Goal: Task Accomplishment & Management: Manage account settings

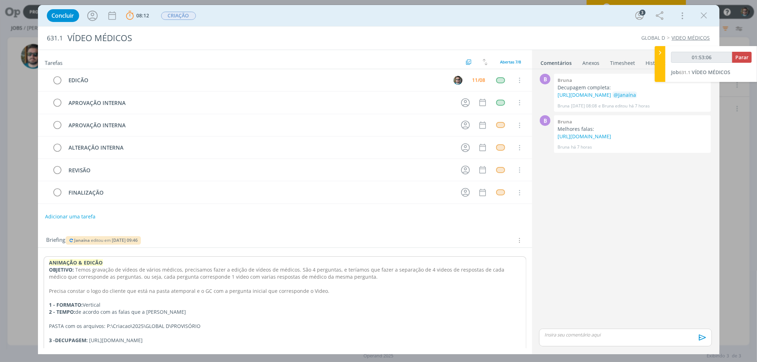
scroll to position [114, 0]
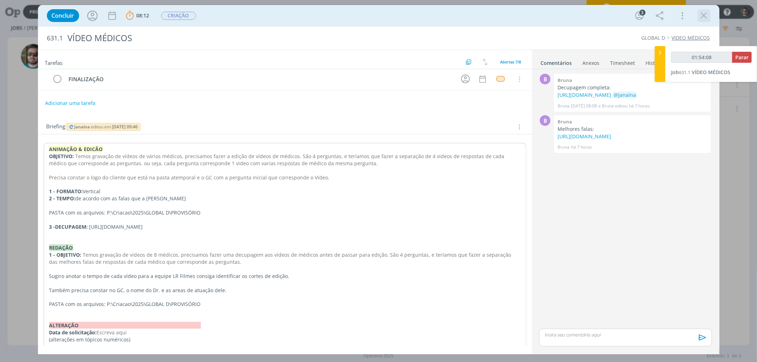
click at [707, 11] on icon "dialog" at bounding box center [704, 15] width 11 height 11
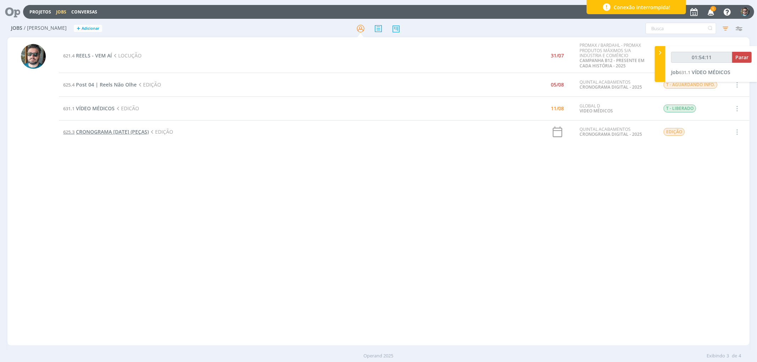
click at [125, 129] on span "CRONOGRAMA [DATE] (PEÇAS)" at bounding box center [112, 132] width 73 height 7
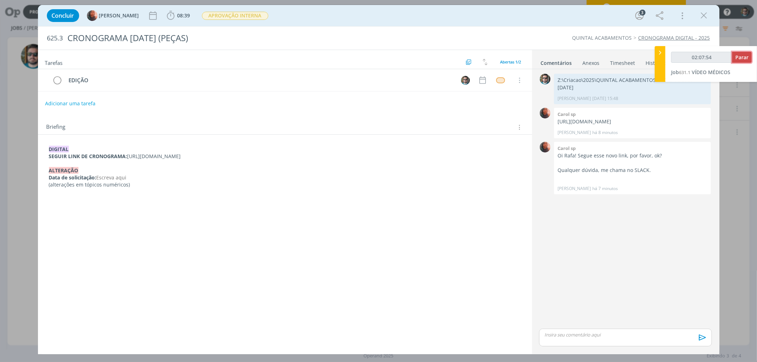
click at [736, 57] on span "Parar" at bounding box center [742, 57] width 13 height 7
type input "02:08:00"
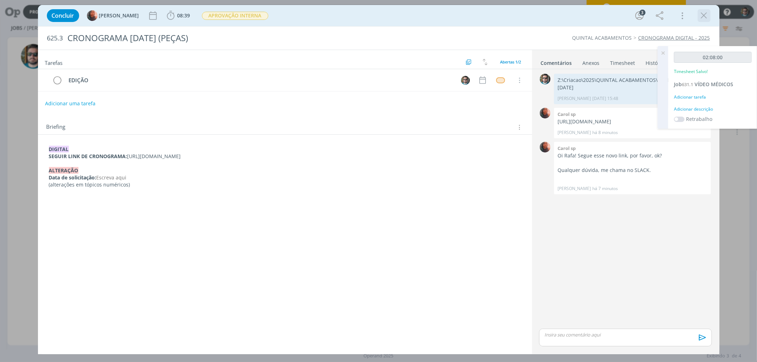
click at [702, 18] on icon "dialog" at bounding box center [704, 15] width 11 height 11
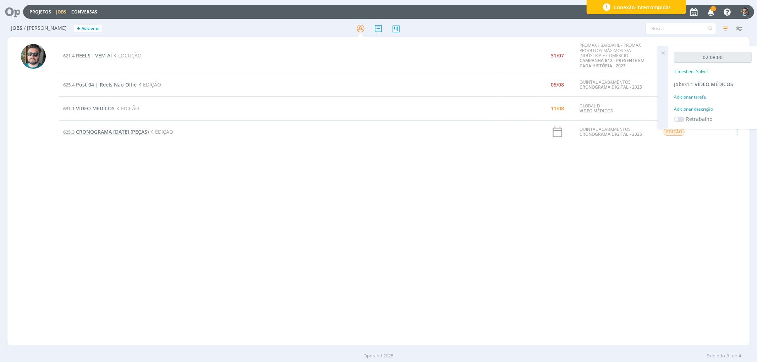
click at [121, 132] on span "CRONOGRAMA [DATE] (PEÇAS)" at bounding box center [112, 132] width 73 height 7
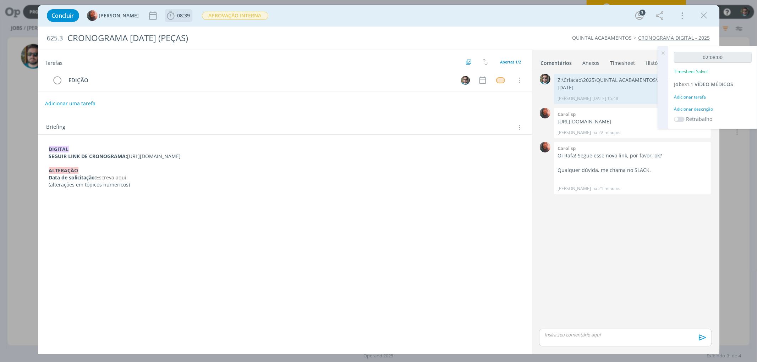
click at [177, 16] on span "08:39" at bounding box center [183, 15] width 13 height 7
click at [187, 29] on span "Iniciar" at bounding box center [194, 31] width 15 height 5
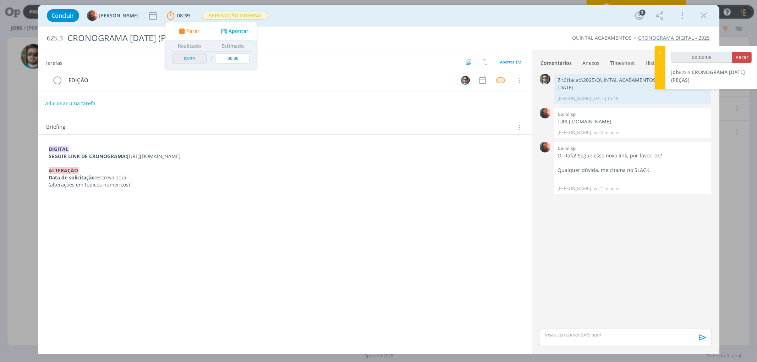
click at [288, 111] on div "Tarefas Usar Job de template Ordenar por: Prazo crescente Prazo decrescente Ord…" at bounding box center [285, 199] width 494 height 299
click at [556, 340] on div "dialog" at bounding box center [625, 338] width 173 height 18
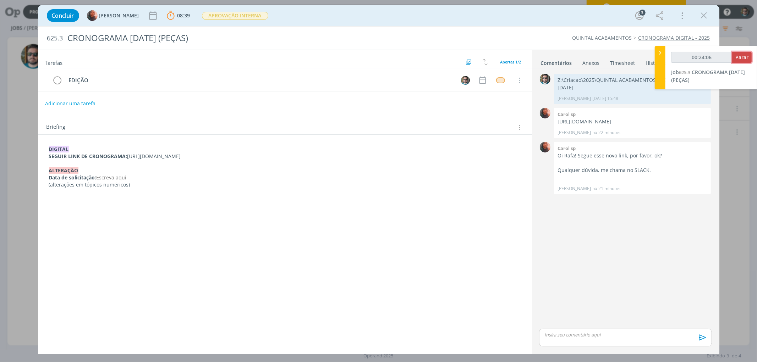
click at [742, 58] on span "Parar" at bounding box center [742, 57] width 13 height 7
type input "00:25:00"
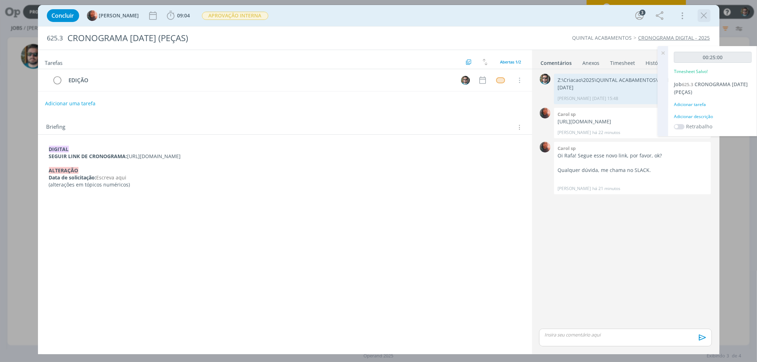
drag, startPoint x: 704, startPoint y: 16, endPoint x: 197, endPoint y: 28, distance: 507.4
click at [705, 16] on icon "dialog" at bounding box center [704, 15] width 11 height 11
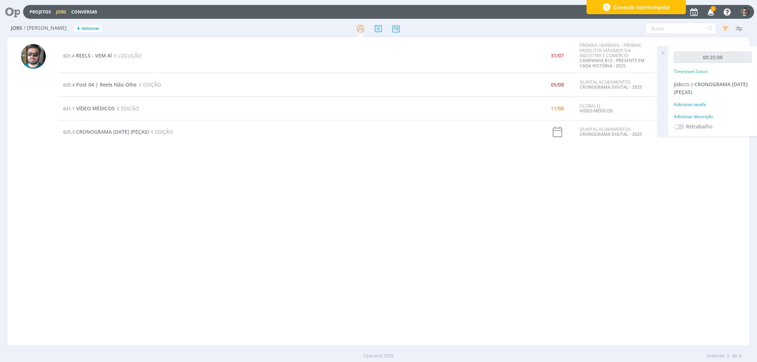
click at [225, 201] on div "621.4 REELS - VEM AÍ LOCUÇÃO 31/07 PROMAX / BARDAHL - PROMAX PRODUTOS MÁXIMOS S…" at bounding box center [404, 192] width 690 height 306
click at [714, 12] on icon "button" at bounding box center [711, 12] width 12 height 12
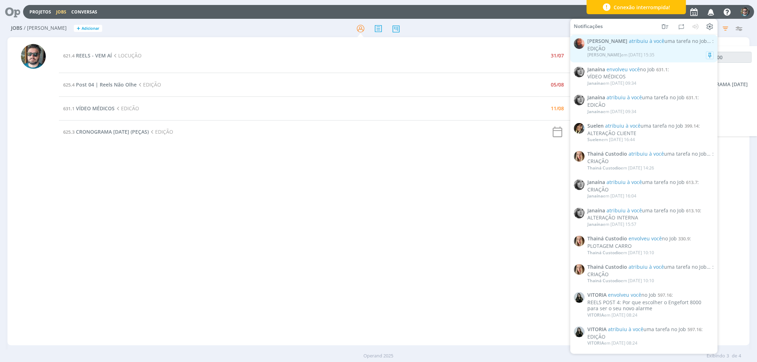
click at [665, 48] on div "EDIÇÃO" at bounding box center [650, 49] width 126 height 6
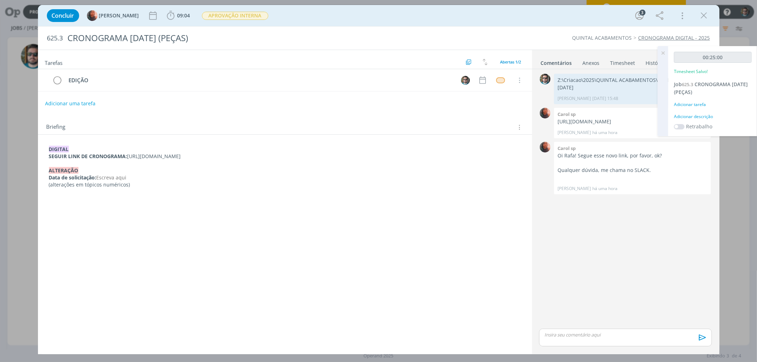
click at [17, 140] on div "Concluir Carol SP 09:04 Iniciar Apontar Data * [DATE] Horas * 00:00 Tarefa Sele…" at bounding box center [378, 181] width 757 height 362
drag, startPoint x: 704, startPoint y: 16, endPoint x: 532, endPoint y: 62, distance: 177.5
click at [704, 17] on icon "dialog" at bounding box center [704, 15] width 11 height 11
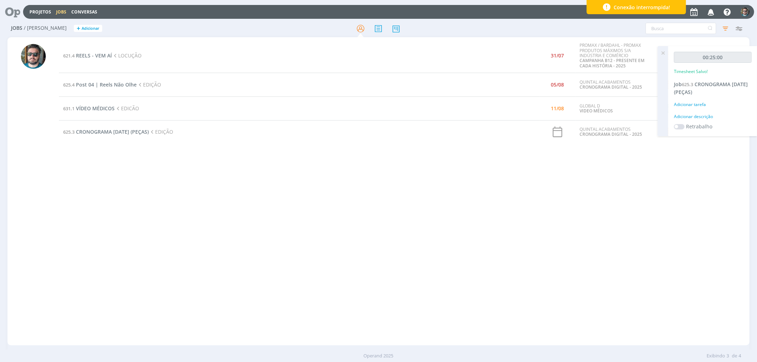
click at [662, 54] on icon at bounding box center [663, 53] width 13 height 14
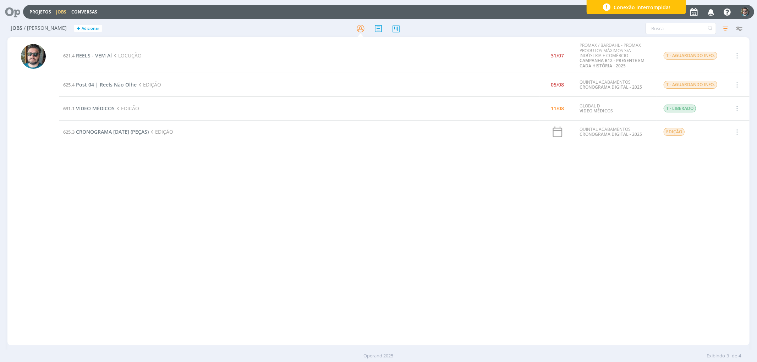
drag, startPoint x: 175, startPoint y: 258, endPoint x: 97, endPoint y: 116, distance: 162.4
click at [174, 258] on div "621.4 REELS - VEM AÍ LOCUÇÃO 31/07 PROMAX / BARDAHL - PROMAX PRODUTOS MÁXIMOS S…" at bounding box center [404, 192] width 690 height 306
click at [96, 105] on span "VÍDEO MÉDICOS" at bounding box center [95, 108] width 39 height 7
